Goal: Information Seeking & Learning: Compare options

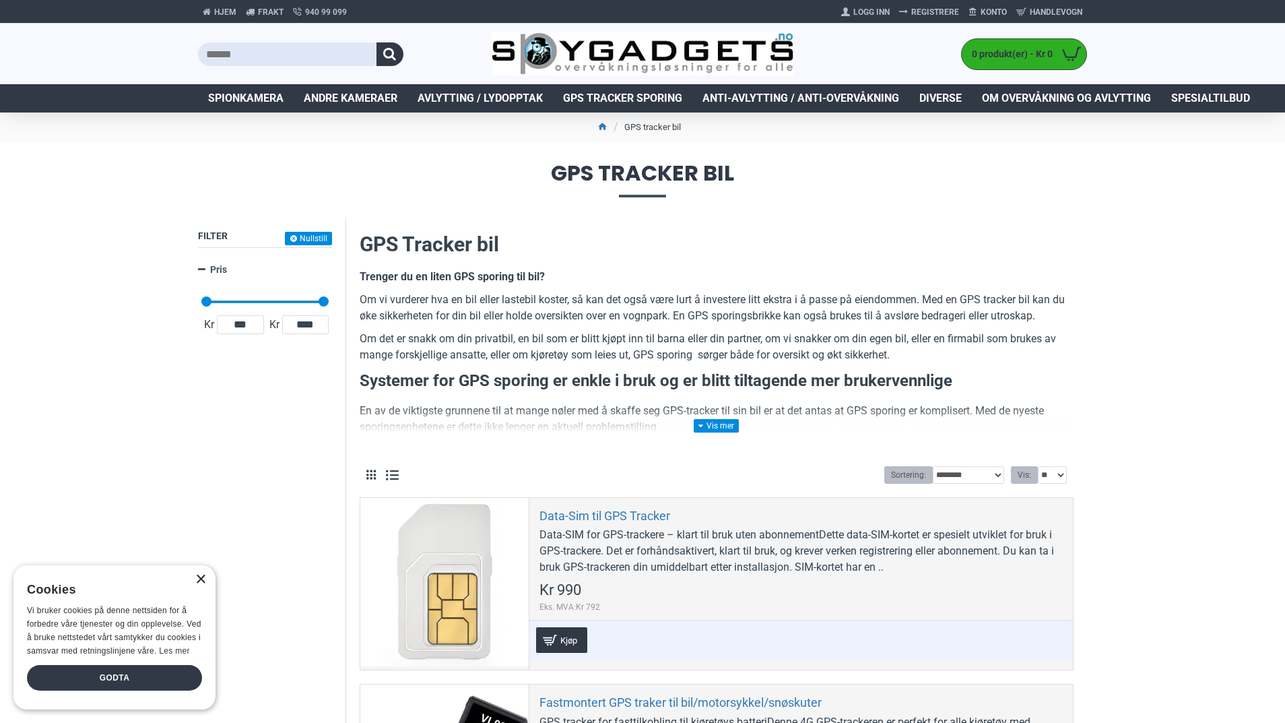
click at [199, 582] on div "×" at bounding box center [200, 579] width 10 height 10
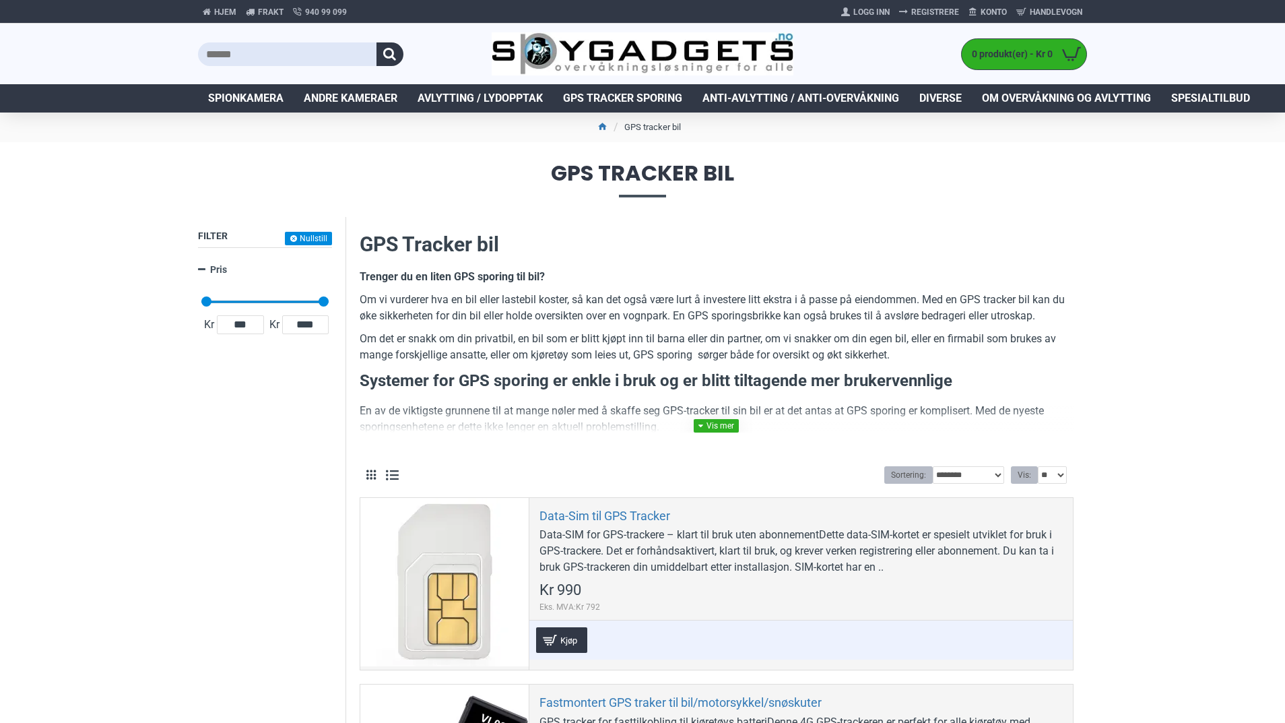
click at [711, 420] on link at bounding box center [716, 425] width 45 height 13
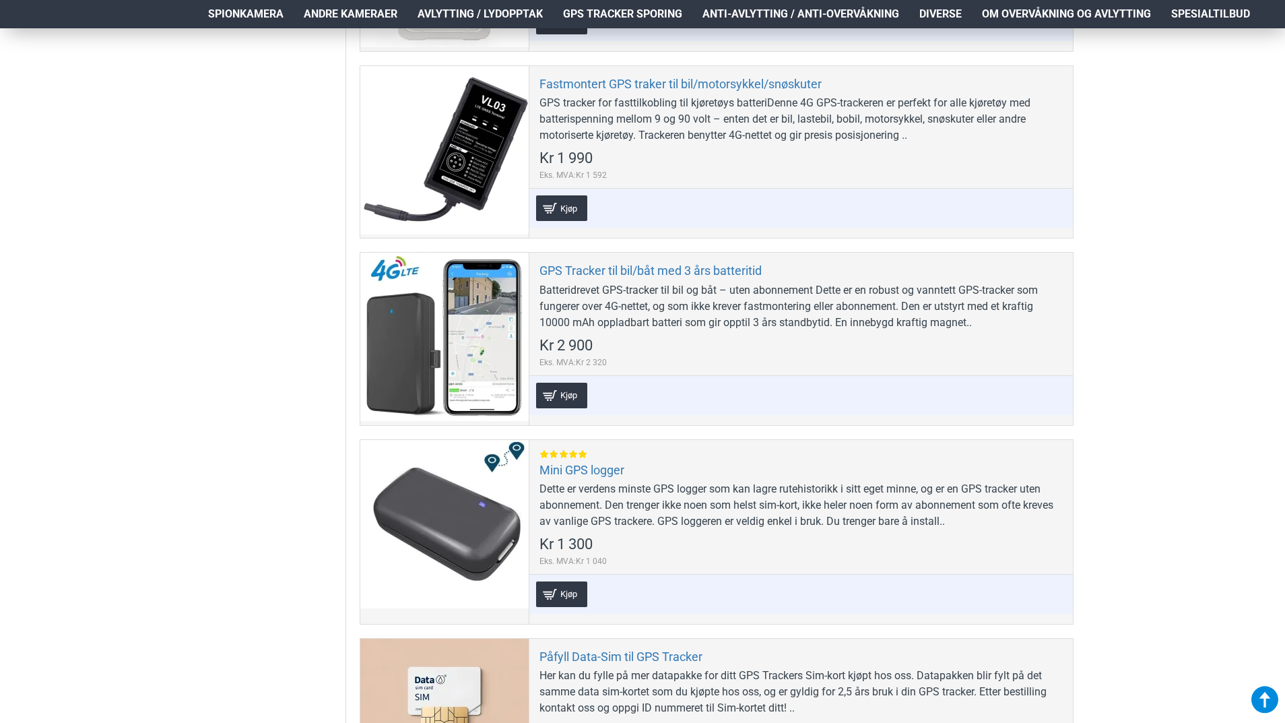
scroll to position [2088, 0]
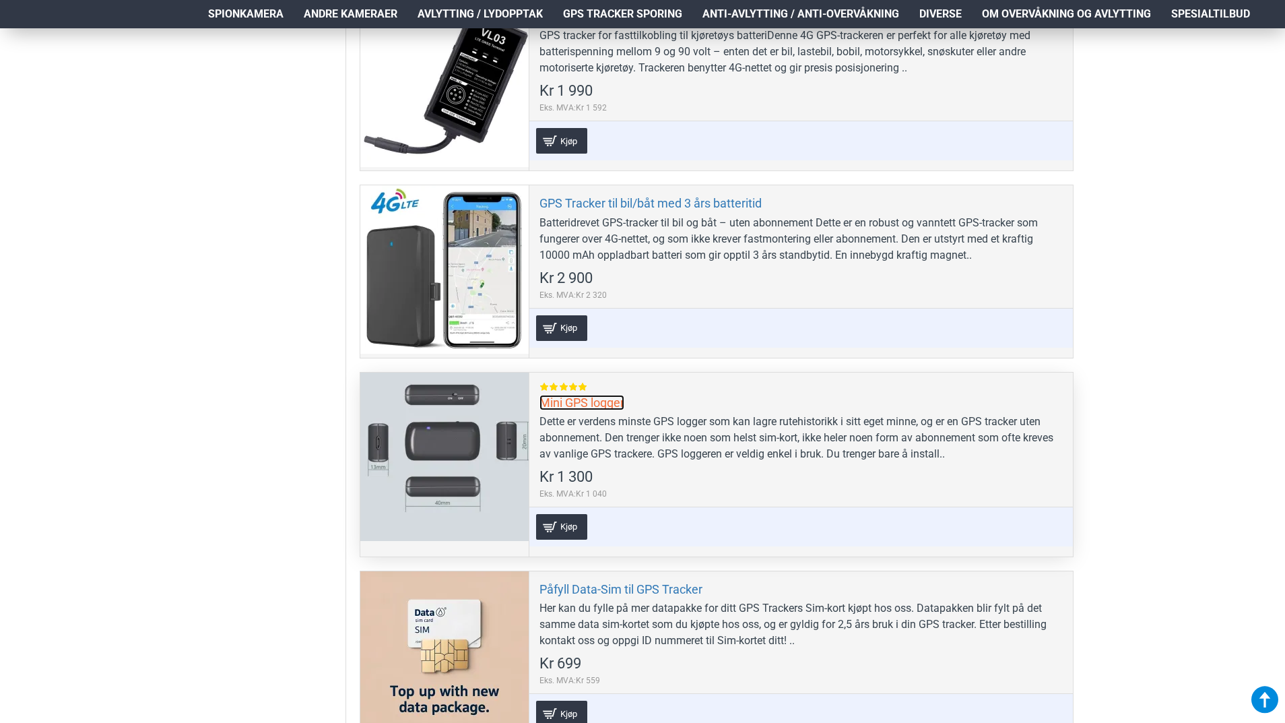
click at [580, 403] on link "Mini GPS logger" at bounding box center [581, 402] width 85 height 15
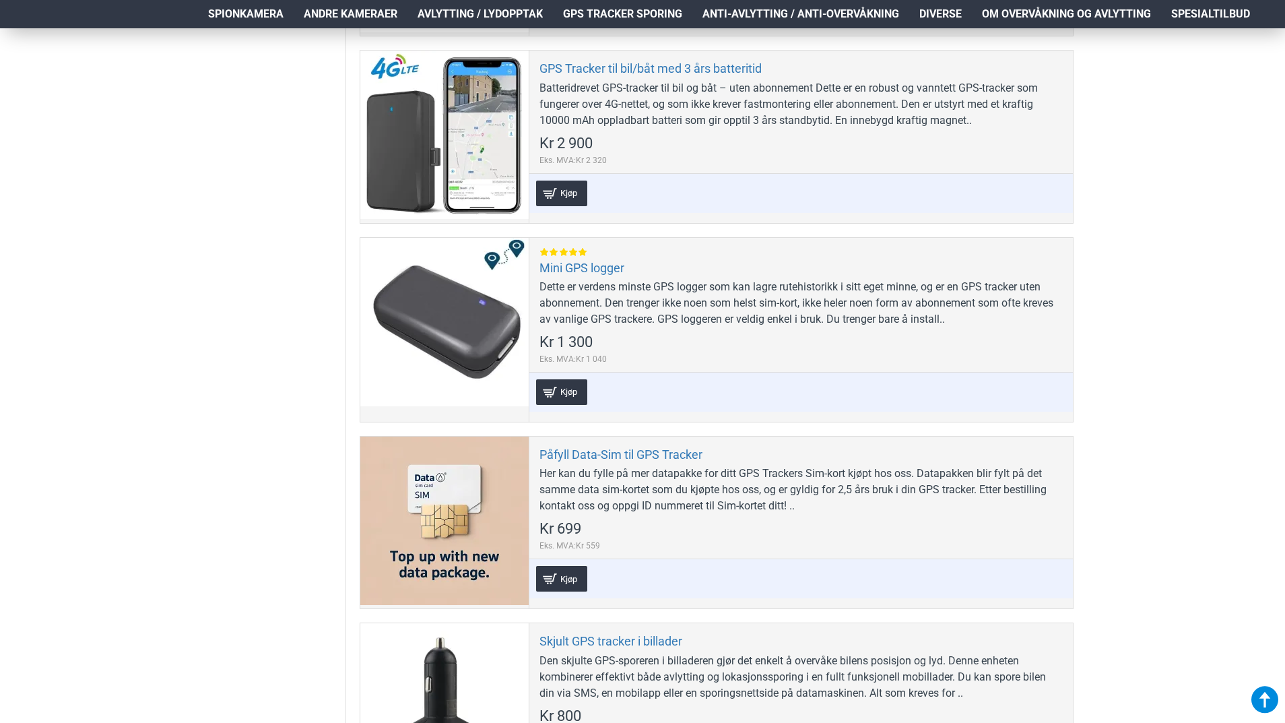
scroll to position [2424, 0]
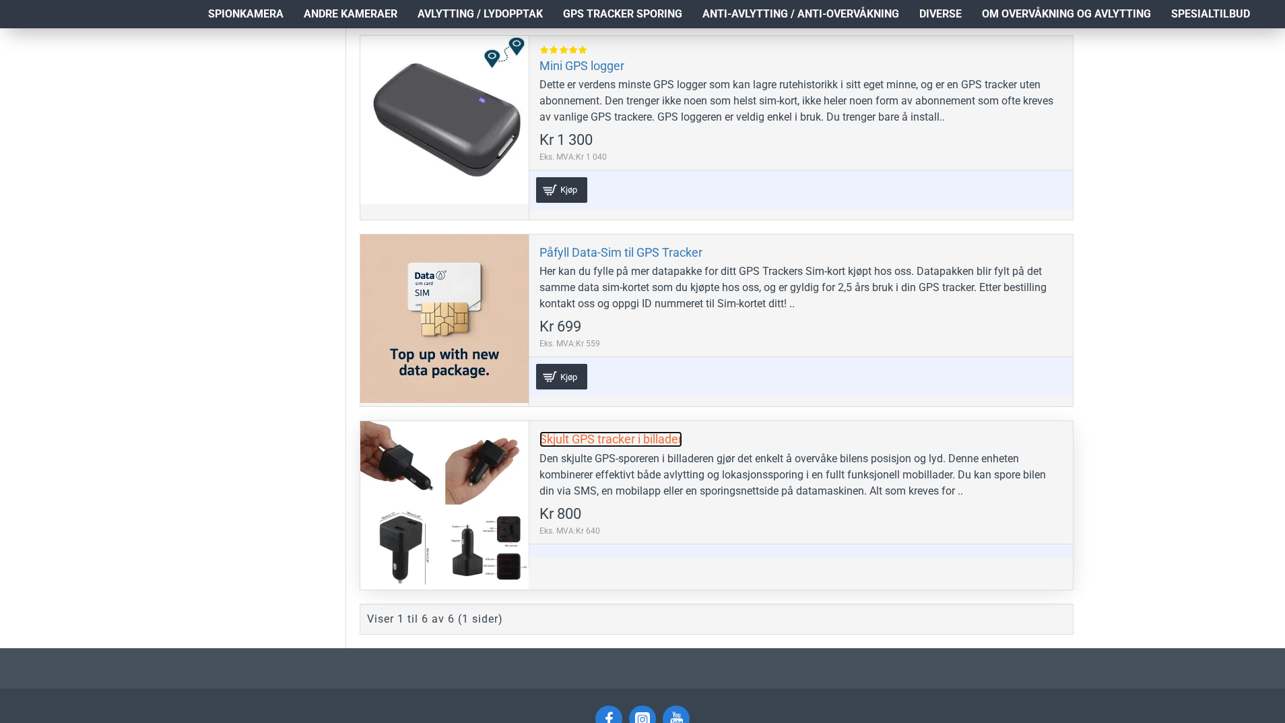
click at [580, 436] on link "Skjult GPS tracker i billader" at bounding box center [610, 438] width 143 height 15
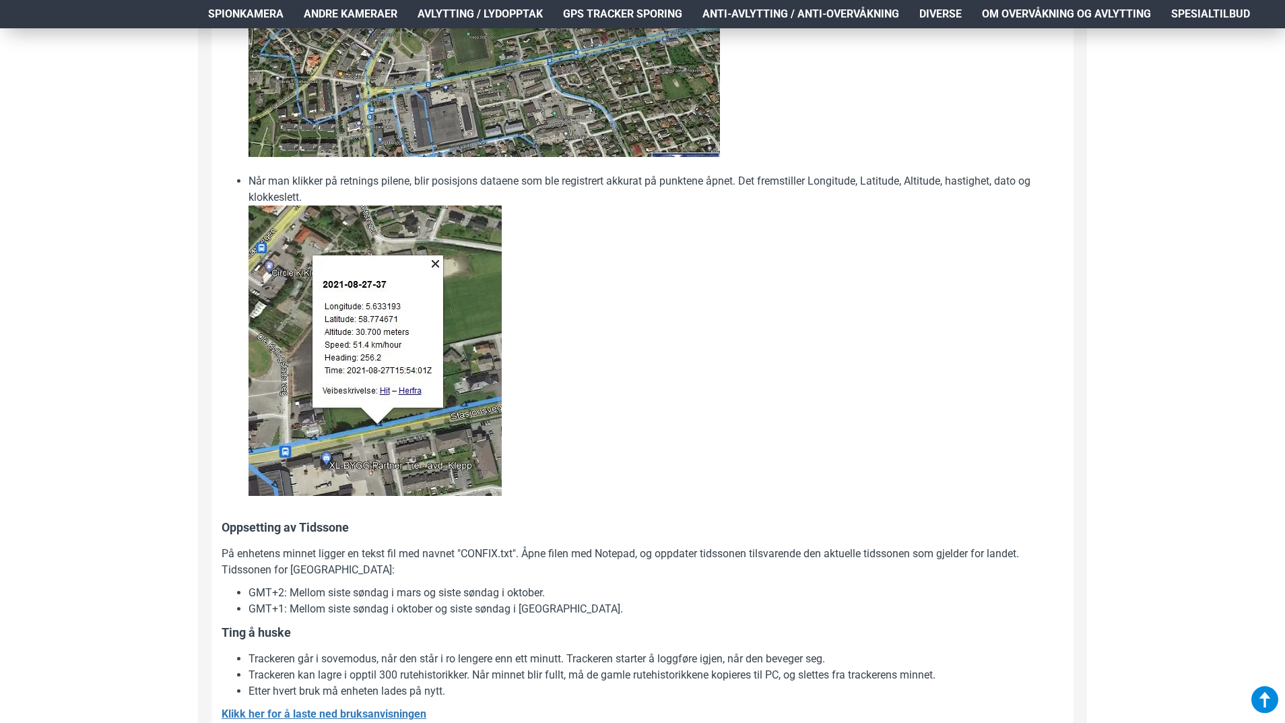
scroll to position [1953, 0]
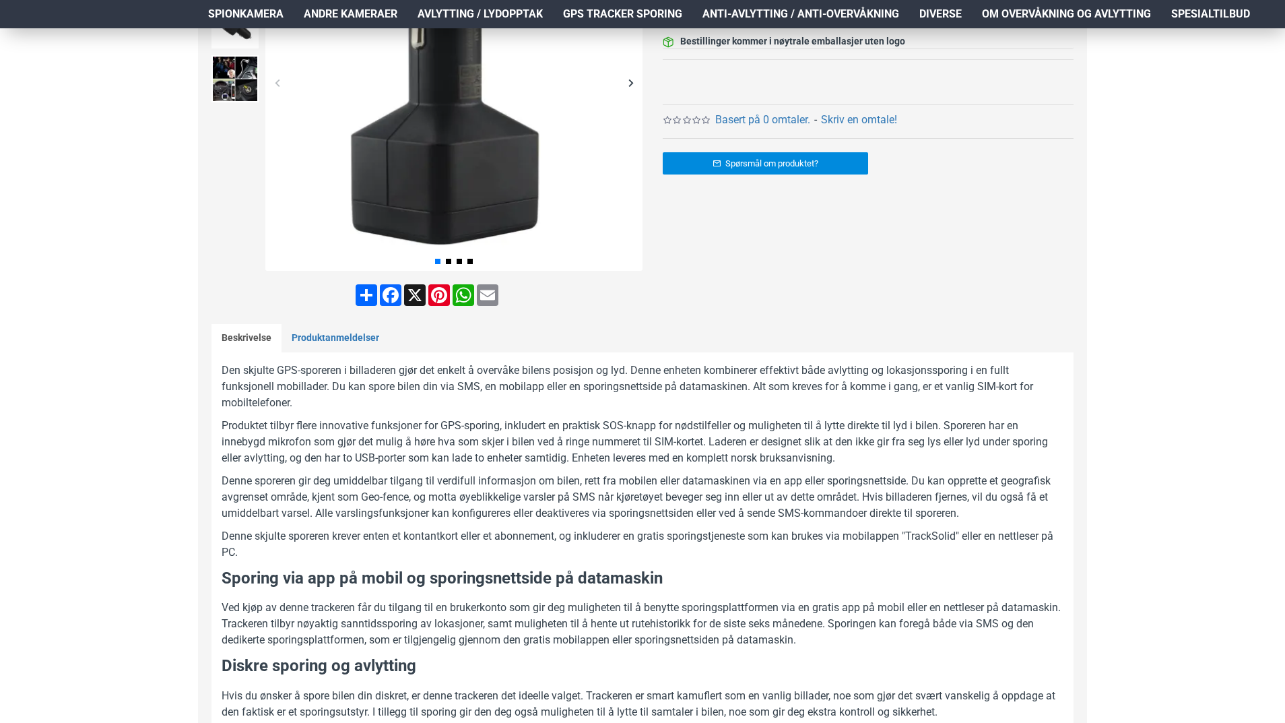
scroll to position [202, 0]
